Goal: Task Accomplishment & Management: Complete application form

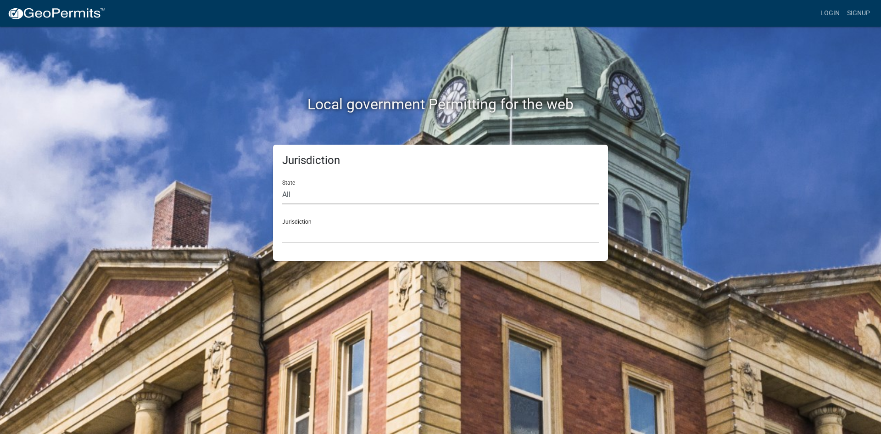
click at [295, 194] on select "All [US_STATE] [US_STATE] [US_STATE] [US_STATE] [US_STATE] [US_STATE] [US_STATE…" at bounding box center [440, 194] width 317 height 19
select select "[US_STATE]"
click at [282, 185] on select "All Colorado Georgia Indiana Iowa Kansas Minnesota Ohio South Carolina Wisconsin" at bounding box center [440, 194] width 317 height 19
click at [313, 230] on select "City of Charlestown, Indiana City of Jeffersonville, Indiana City of Logansport…" at bounding box center [440, 233] width 317 height 19
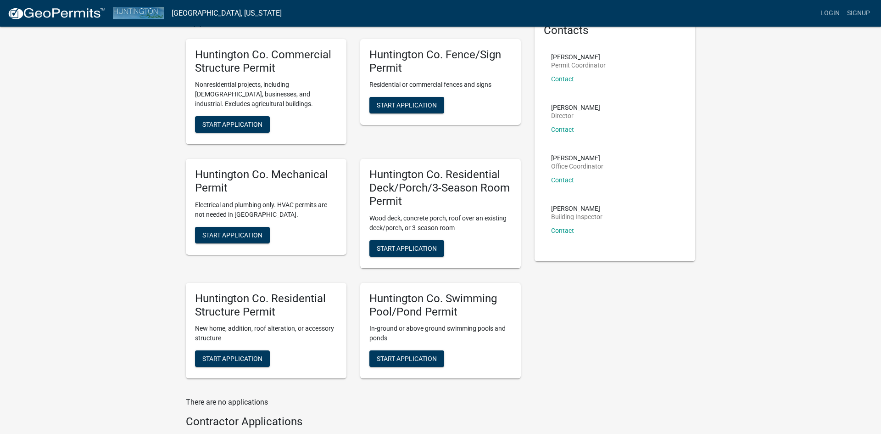
scroll to position [55, 0]
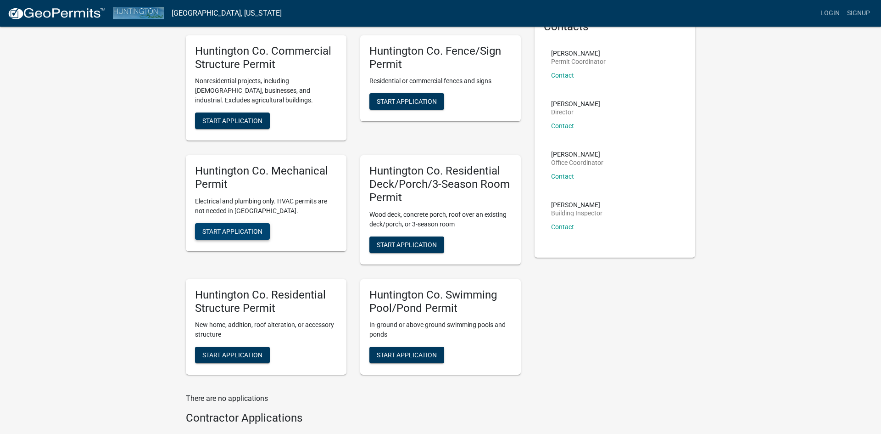
click at [224, 233] on span "Start Application" at bounding box center [232, 230] width 60 height 7
